Goal: Information Seeking & Learning: Learn about a topic

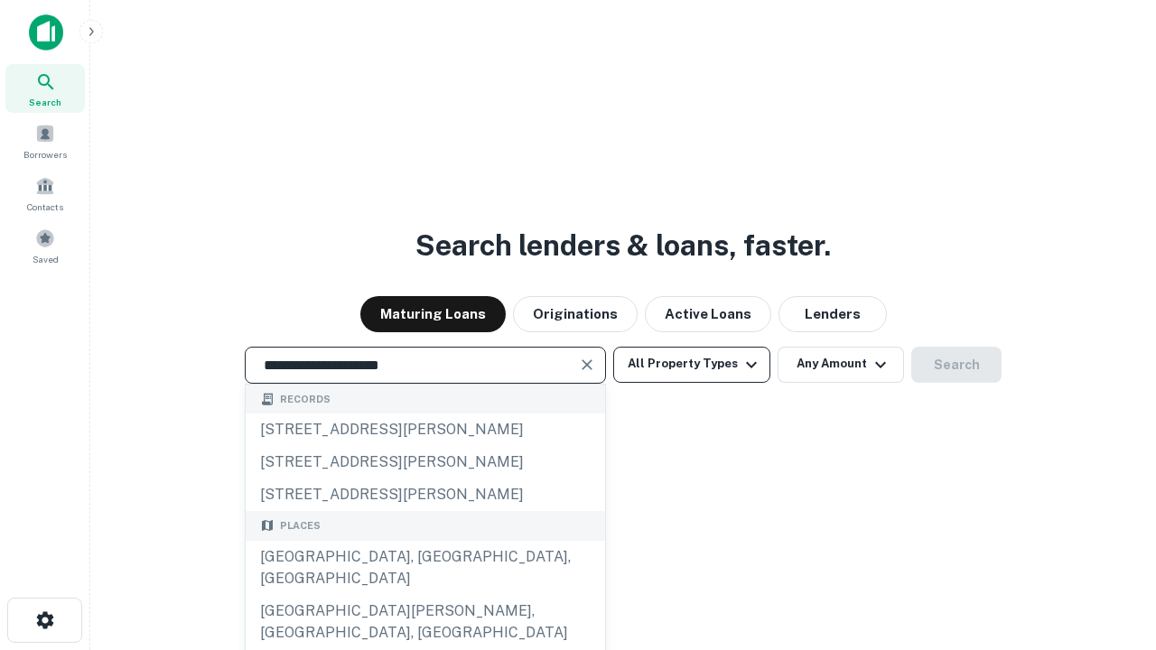
click at [424, 595] on div "[GEOGRAPHIC_DATA], [GEOGRAPHIC_DATA], [GEOGRAPHIC_DATA]" at bounding box center [425, 568] width 359 height 54
click at [692, 364] on button "All Property Types" at bounding box center [691, 365] width 157 height 36
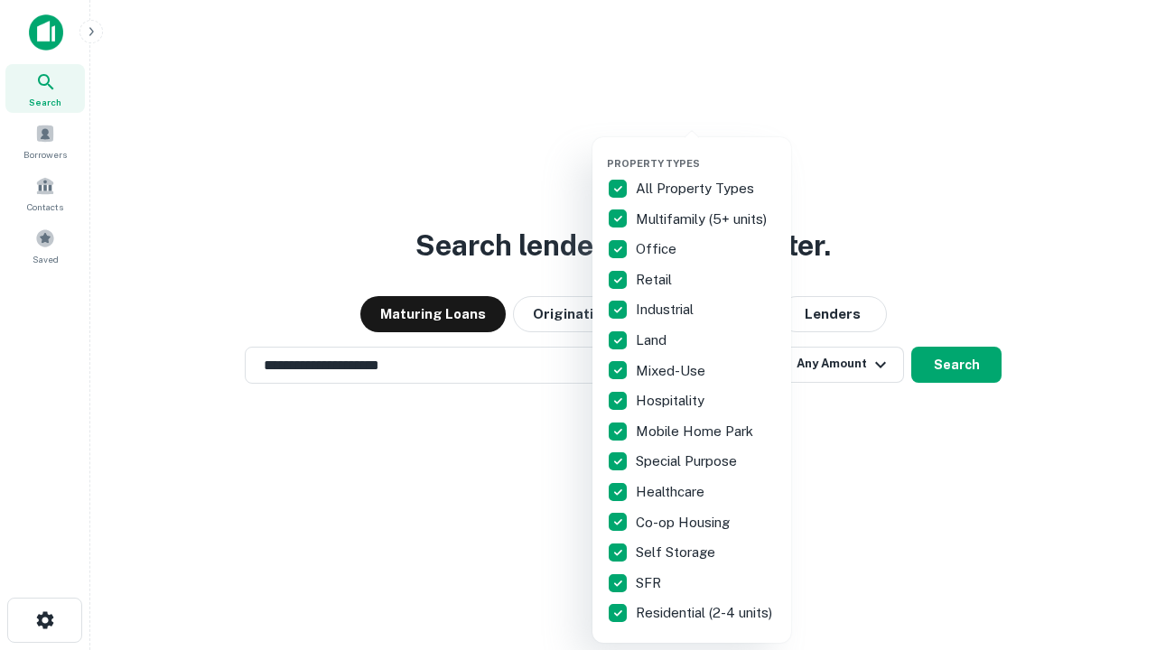
type input "**********"
click at [706, 152] on button "button" at bounding box center [706, 152] width 199 height 1
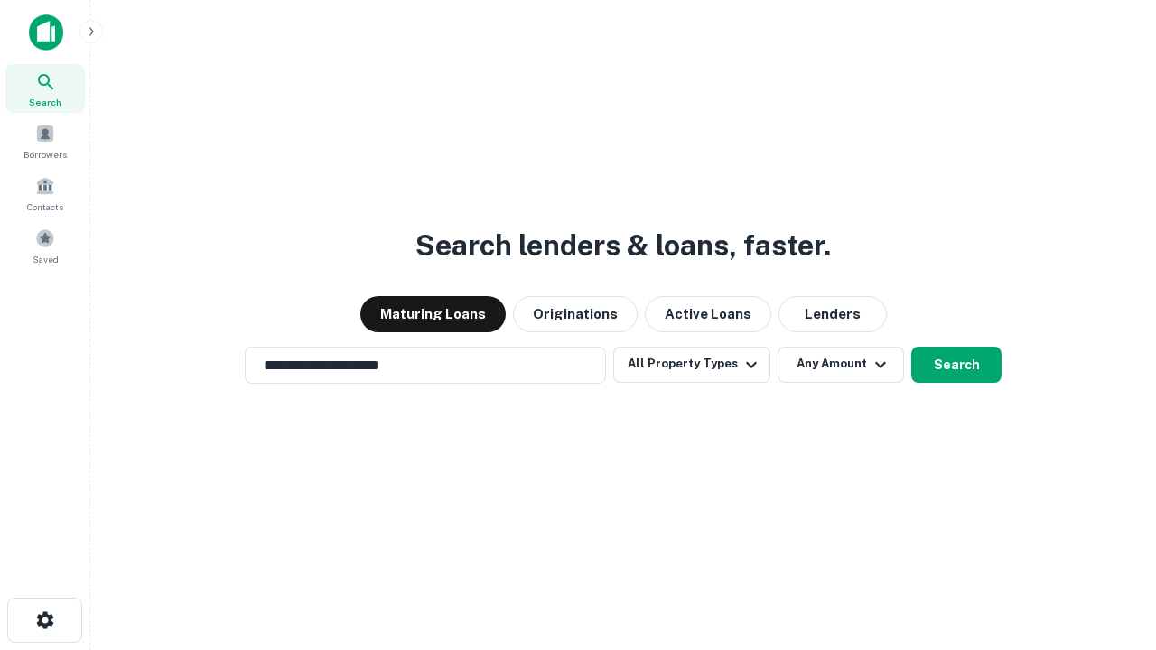
scroll to position [28, 0]
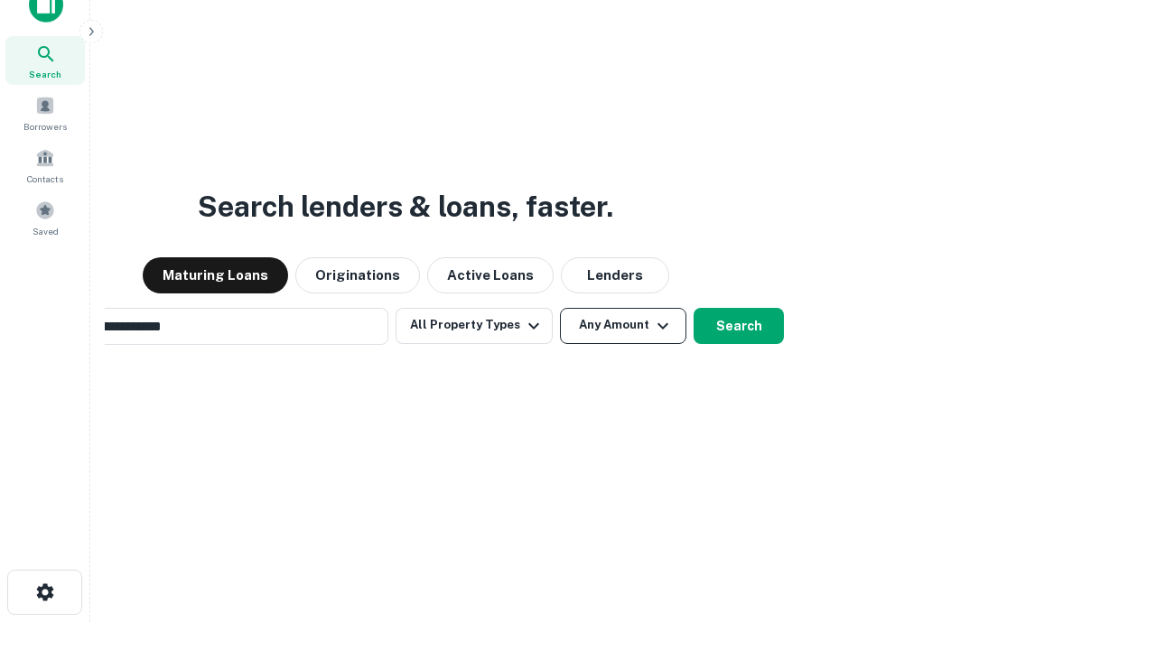
click at [560, 308] on button "Any Amount" at bounding box center [623, 326] width 126 height 36
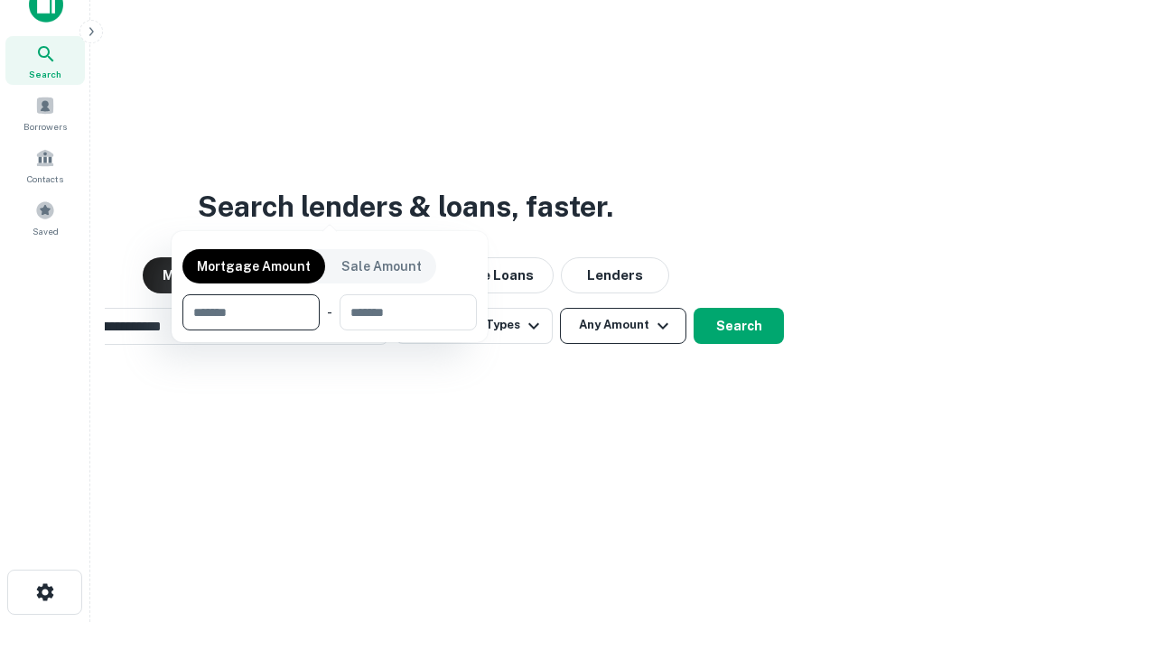
scroll to position [29, 0]
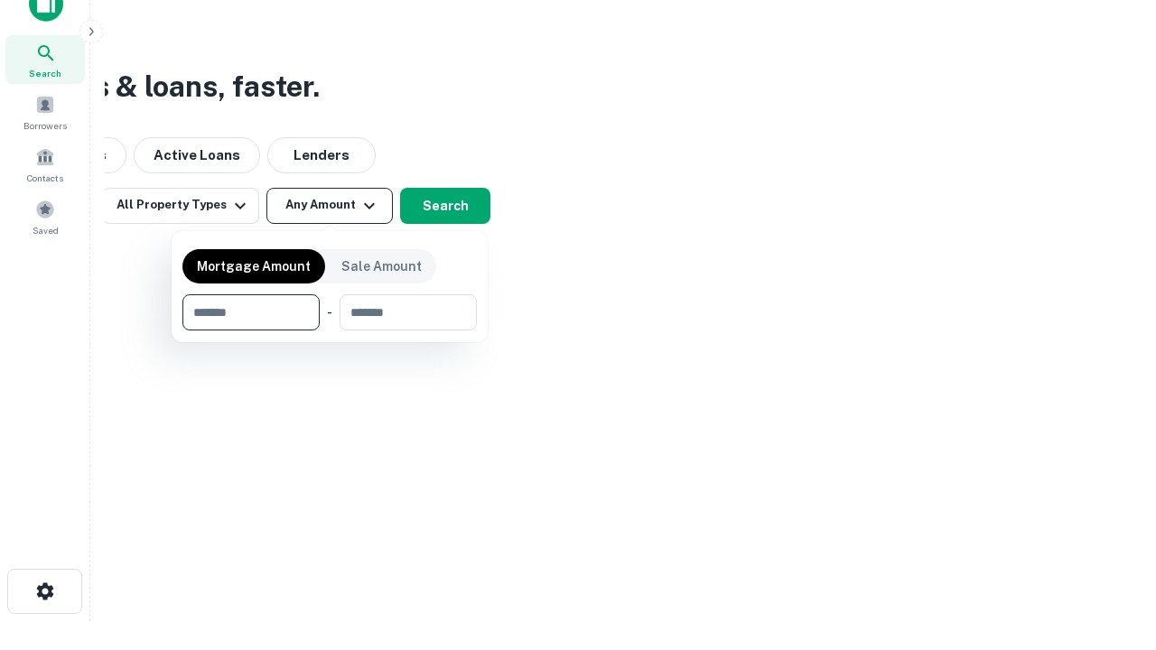
type input "*******"
click at [330, 330] on button "button" at bounding box center [329, 330] width 294 height 1
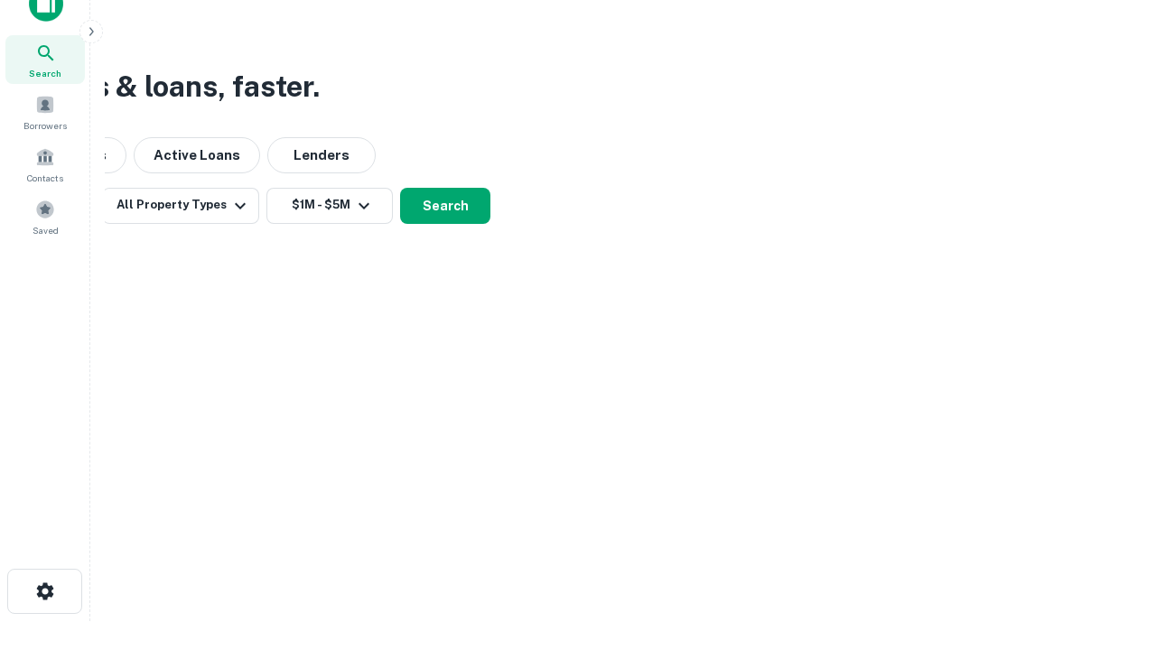
scroll to position [11, 333]
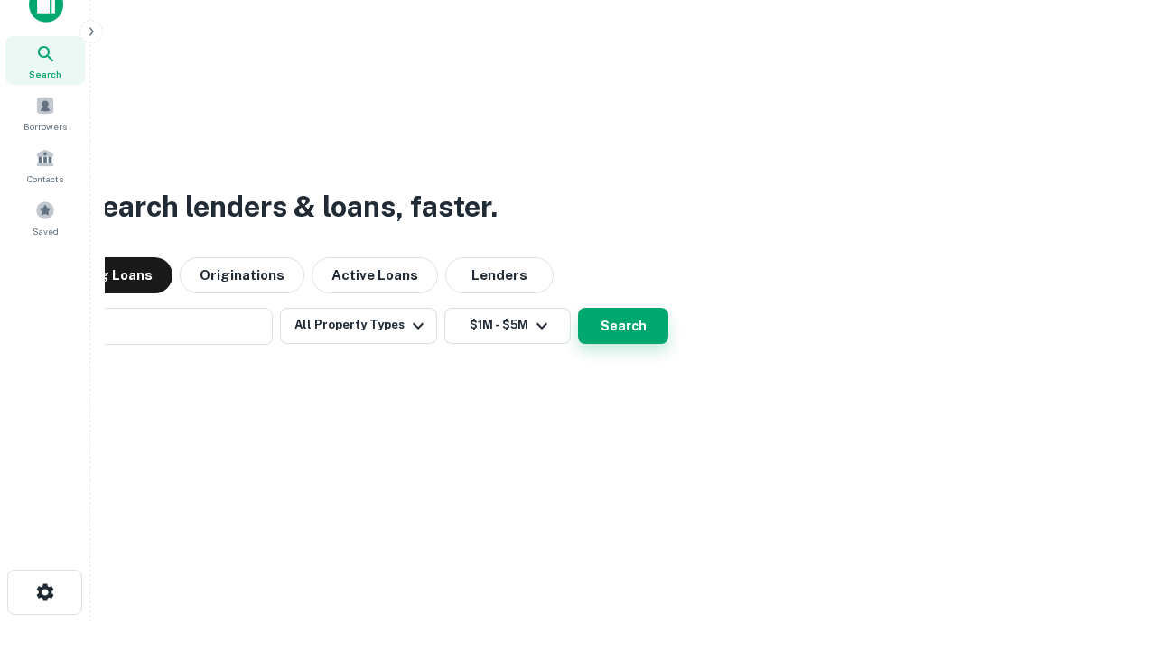
click at [578, 308] on button "Search" at bounding box center [623, 326] width 90 height 36
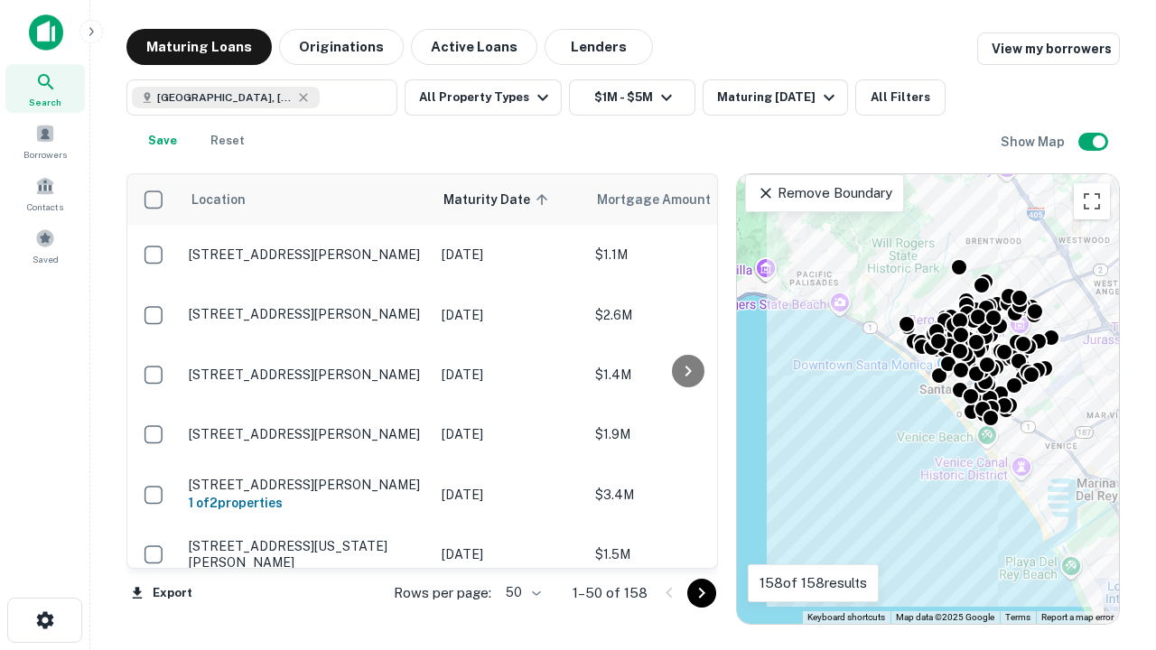
click at [520, 592] on body "Search Borrowers Contacts Saved Maturing Loans Originations Active Loans Lender…" at bounding box center [578, 325] width 1156 height 650
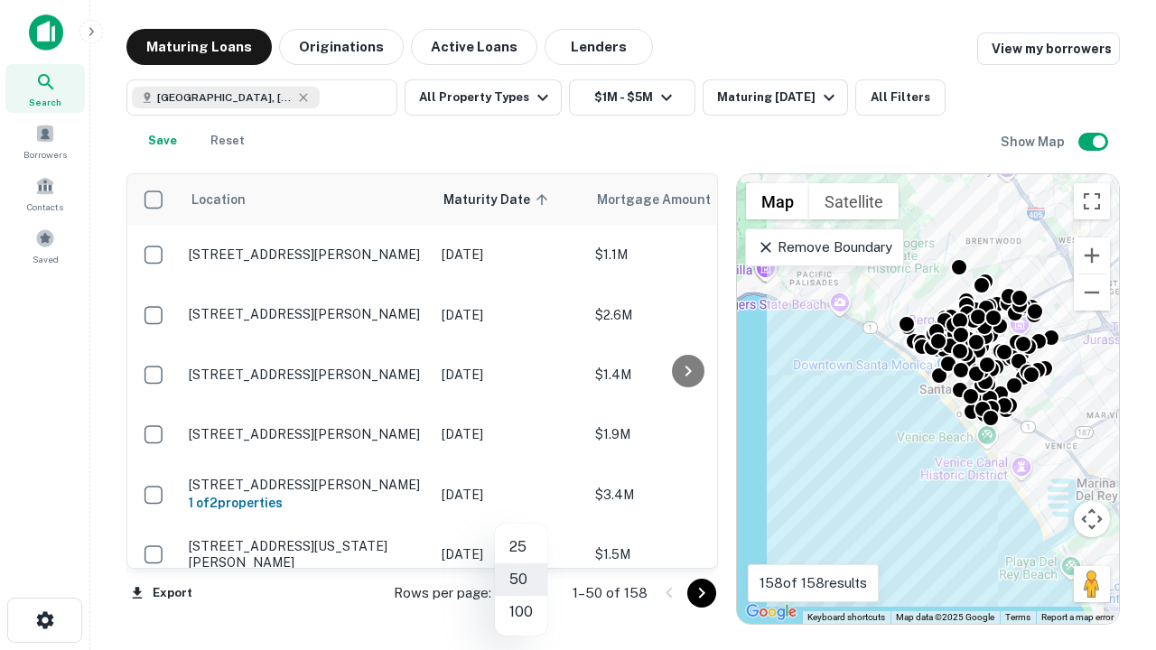
click at [521, 547] on li "25" at bounding box center [521, 547] width 52 height 33
